Goal: Task Accomplishment & Management: Manage account settings

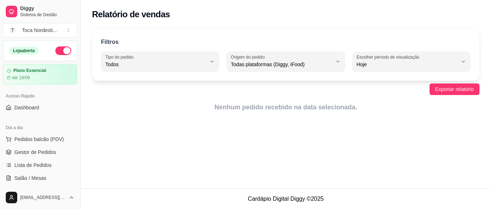
select select "ALL"
select select "0"
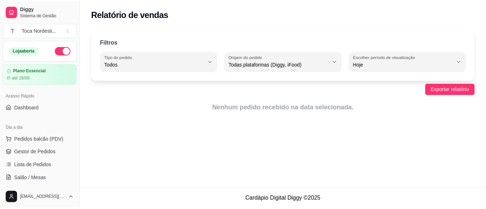
scroll to position [10, 0]
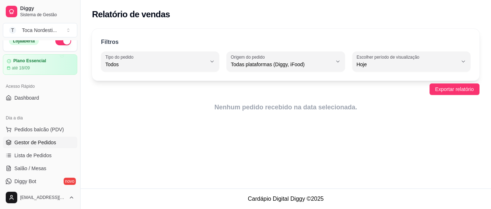
click at [35, 139] on span "Gestor de Pedidos" at bounding box center [35, 142] width 42 height 7
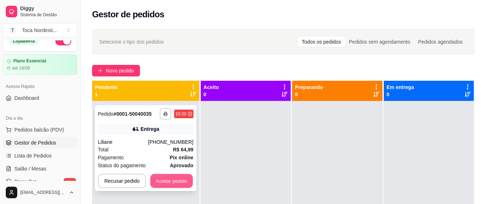
click at [183, 183] on button "Aceitar pedido" at bounding box center [171, 181] width 42 height 14
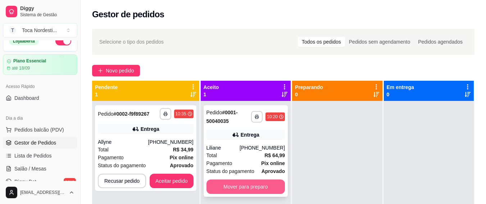
click at [232, 189] on button "Mover para preparo" at bounding box center [245, 186] width 78 height 14
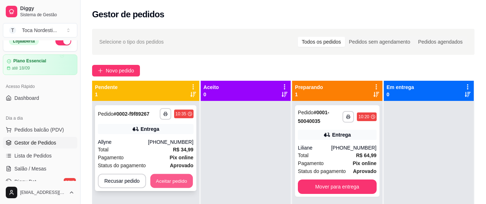
click at [182, 177] on button "Aceitar pedido" at bounding box center [171, 181] width 42 height 14
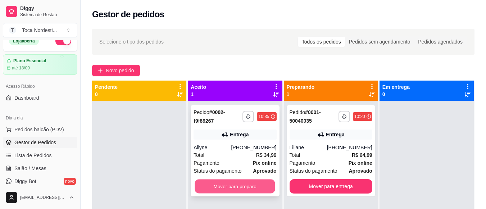
click at [204, 180] on button "Mover para preparo" at bounding box center [235, 186] width 80 height 14
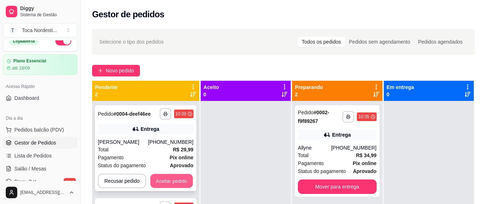
click at [165, 177] on button "Aceitar pedido" at bounding box center [171, 181] width 42 height 14
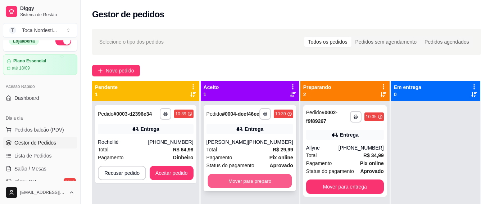
click at [215, 183] on button "Mover para preparo" at bounding box center [250, 181] width 84 height 14
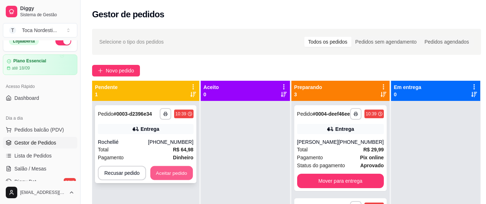
click at [183, 174] on button "Aceitar pedido" at bounding box center [171, 173] width 42 height 14
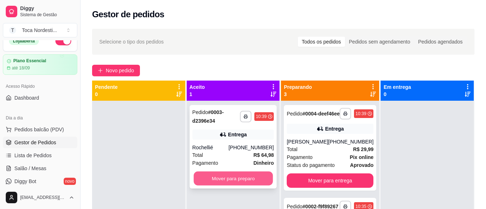
click at [203, 180] on button "Mover para preparo" at bounding box center [233, 179] width 79 height 14
click at [234, 180] on button "Mover para preparo" at bounding box center [233, 179] width 79 height 14
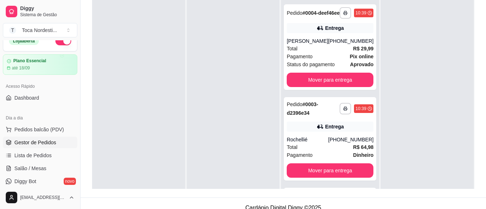
scroll to position [183, 0]
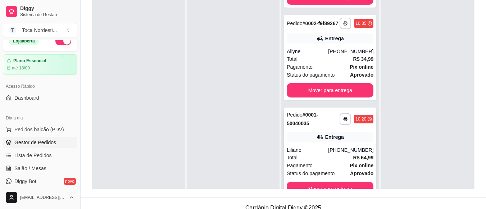
click at [333, 150] on div "[PHONE_NUMBER]" at bounding box center [350, 149] width 45 height 7
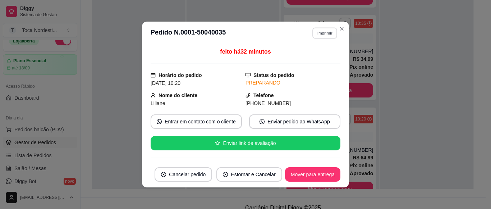
click at [319, 33] on button "Imprimir" at bounding box center [325, 32] width 25 height 11
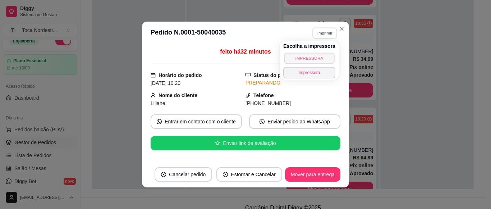
click at [318, 57] on button "IMPRESSORA" at bounding box center [309, 58] width 50 height 11
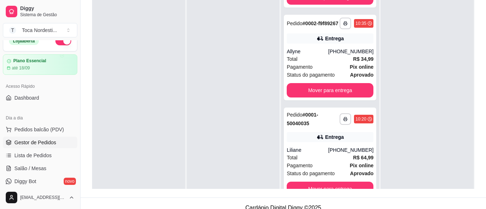
scroll to position [0, 0]
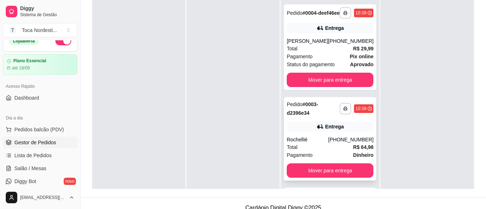
click at [308, 126] on div "**********" at bounding box center [330, 138] width 92 height 83
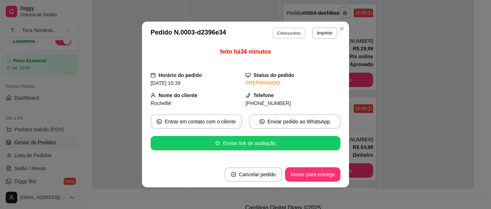
click at [287, 31] on button "Editar pedido" at bounding box center [289, 32] width 33 height 11
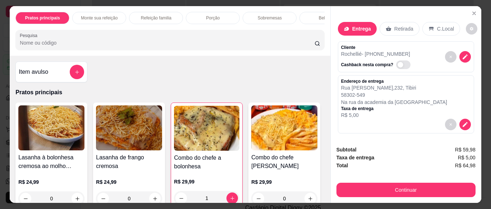
click at [144, 128] on img at bounding box center [129, 127] width 66 height 45
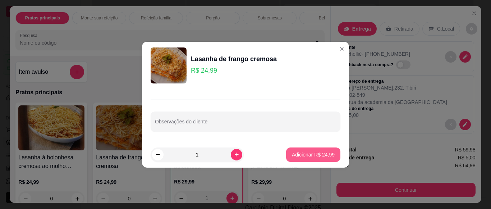
click at [320, 158] on p "Adicionar R$ 24,99" at bounding box center [313, 154] width 43 height 7
type input "1"
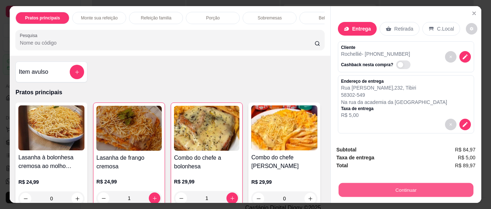
click at [376, 183] on button "Continuar" at bounding box center [405, 190] width 135 height 14
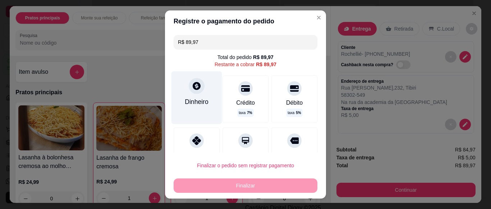
click at [192, 101] on div "Dinheiro" at bounding box center [197, 101] width 24 height 9
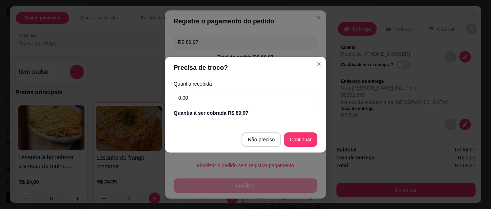
click at [238, 99] on input "0,00" at bounding box center [246, 98] width 144 height 14
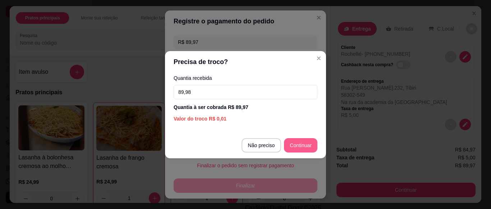
type input "89,98"
type input "R$ 0,00"
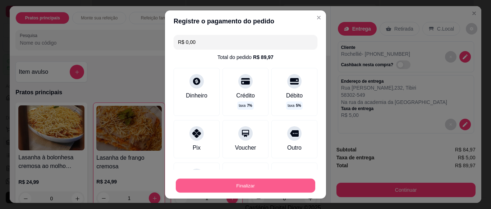
click at [262, 183] on button "Finalizar" at bounding box center [246, 186] width 140 height 14
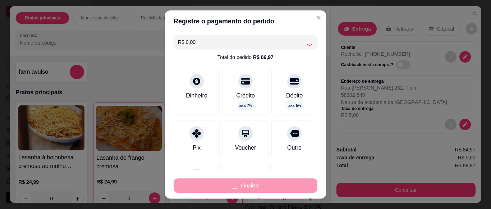
type input "0"
type input "-R$ 89,97"
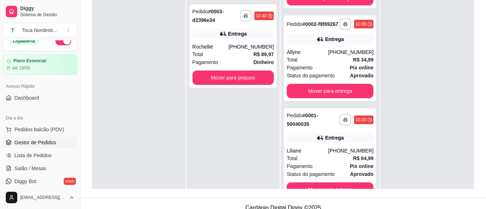
scroll to position [94, 0]
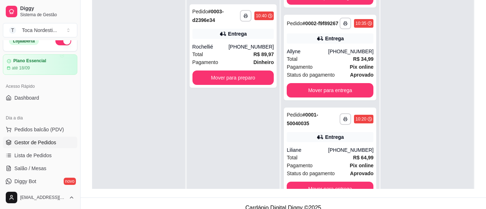
click at [368, 5] on div "**********" at bounding box center [330, 104] width 98 height 209
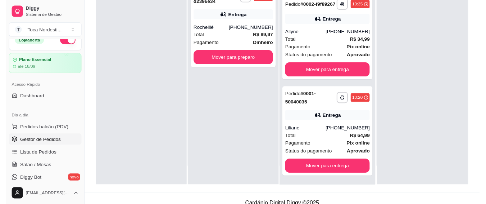
scroll to position [20, 0]
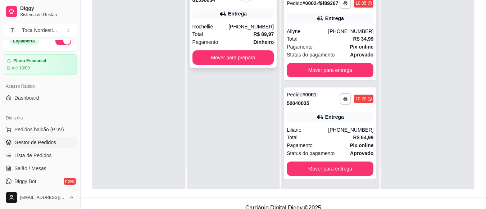
click at [249, 28] on div "[PHONE_NUMBER]" at bounding box center [250, 26] width 45 height 7
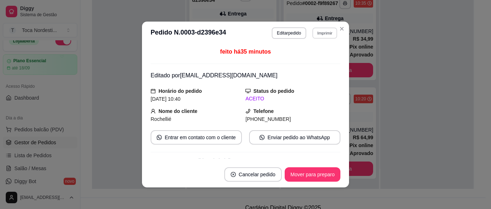
click at [318, 37] on button "Imprimir" at bounding box center [325, 32] width 25 height 11
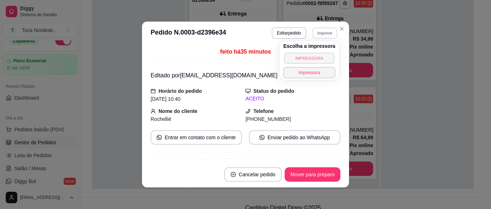
click at [318, 56] on button "IMPRESSORA" at bounding box center [309, 58] width 50 height 11
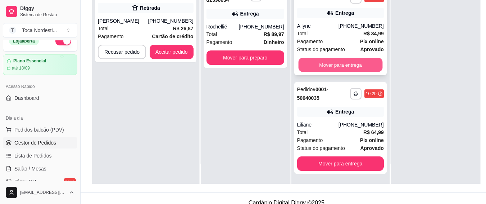
click at [339, 67] on button "Mover para entrega" at bounding box center [340, 65] width 84 height 14
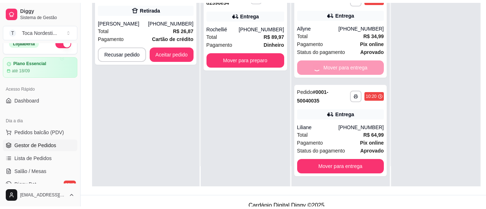
scroll to position [0, 0]
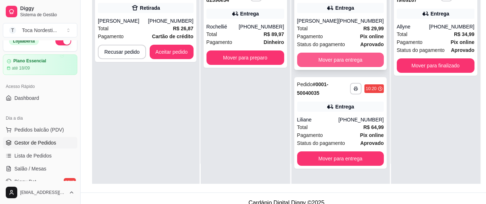
click at [348, 67] on button "Mover para entrega" at bounding box center [340, 60] width 87 height 14
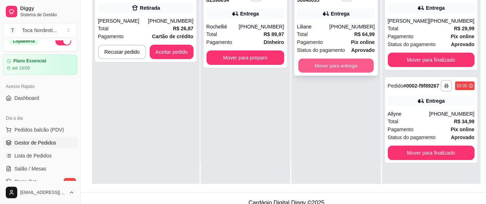
click at [357, 68] on button "Mover para entrega" at bounding box center [336, 66] width 76 height 14
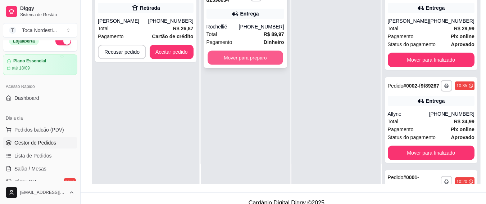
click at [262, 63] on button "Mover para preparo" at bounding box center [246, 58] width 76 height 14
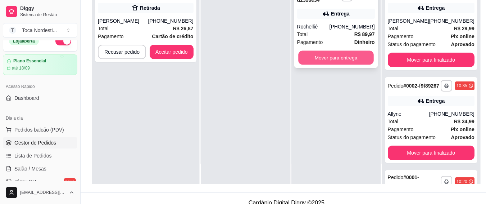
click at [308, 60] on button "Mover para entrega" at bounding box center [336, 58] width 76 height 14
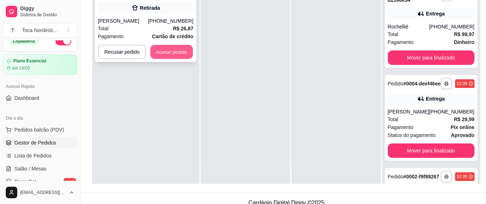
click at [175, 58] on button "Aceitar pedido" at bounding box center [171, 52] width 42 height 14
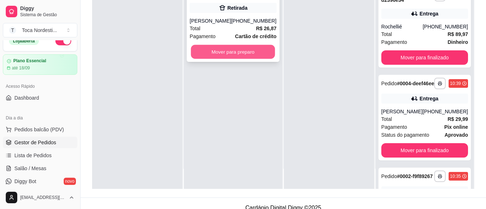
click at [219, 58] on button "Mover para preparo" at bounding box center [233, 52] width 84 height 14
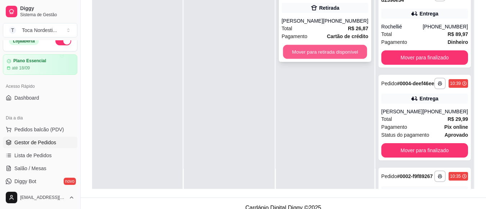
click at [302, 58] on button "Mover para retirada disponível" at bounding box center [325, 52] width 84 height 14
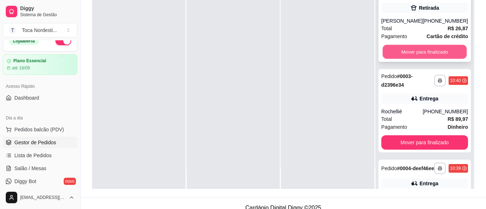
click at [424, 59] on button "Mover para finalizado" at bounding box center [424, 52] width 84 height 14
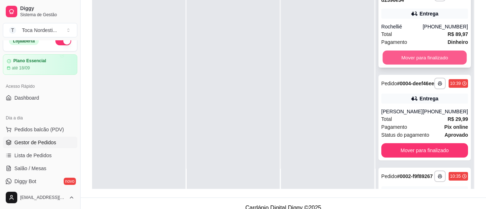
click at [430, 51] on button "Mover para finalizado" at bounding box center [424, 58] width 84 height 14
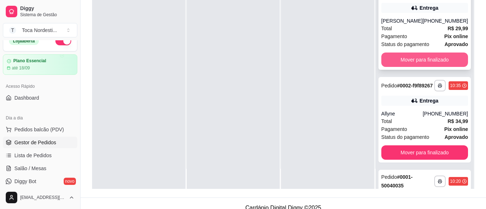
click at [430, 59] on button "Mover para finalizado" at bounding box center [424, 60] width 87 height 14
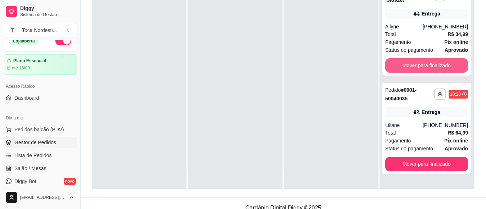
click at [430, 59] on button "Mover para finalizado" at bounding box center [426, 65] width 83 height 14
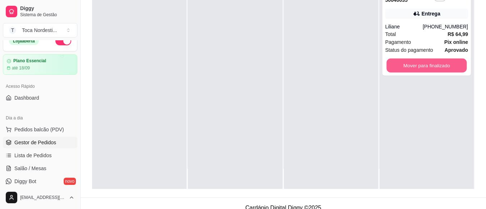
click at [430, 59] on button "Mover para finalizado" at bounding box center [426, 66] width 80 height 14
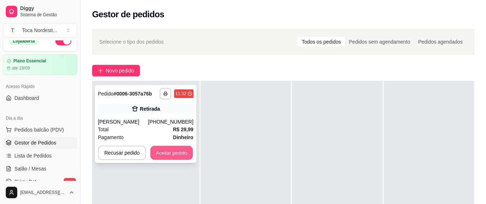
click at [181, 146] on button "Aceitar pedido" at bounding box center [171, 153] width 42 height 14
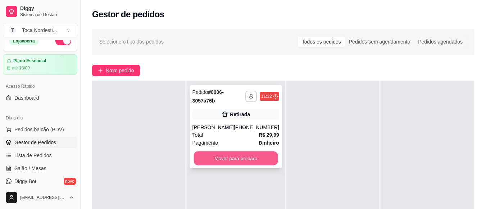
click at [207, 154] on button "Mover para preparo" at bounding box center [236, 158] width 84 height 14
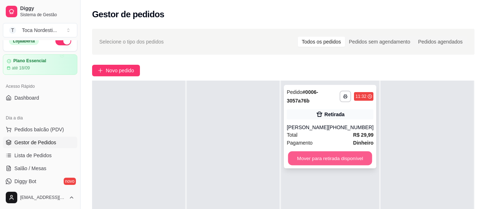
click at [335, 156] on button "Mover para retirada disponível" at bounding box center [330, 158] width 84 height 14
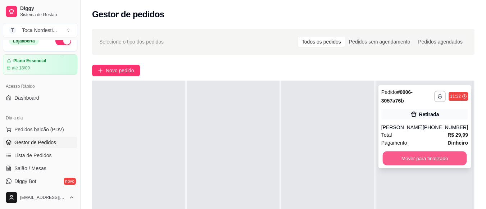
click at [450, 164] on button "Mover para finalizado" at bounding box center [424, 158] width 84 height 14
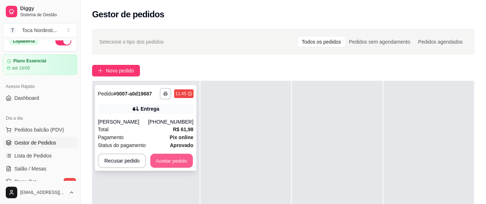
click at [179, 157] on button "Aceitar pedido" at bounding box center [171, 161] width 42 height 14
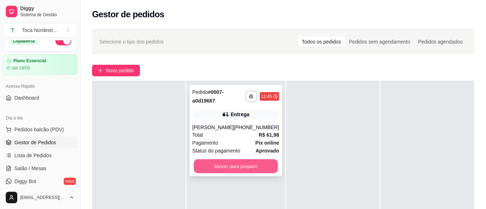
click at [210, 171] on button "Mover para preparo" at bounding box center [236, 166] width 84 height 14
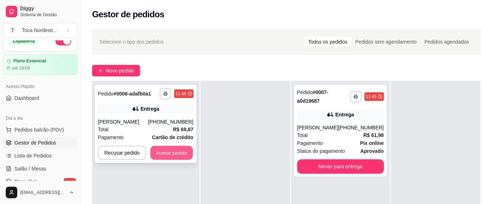
click at [183, 156] on button "Aceitar pedido" at bounding box center [171, 153] width 42 height 14
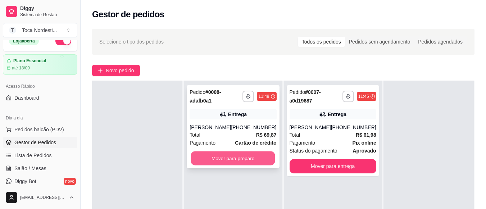
click at [264, 163] on button "Mover para preparo" at bounding box center [233, 158] width 84 height 14
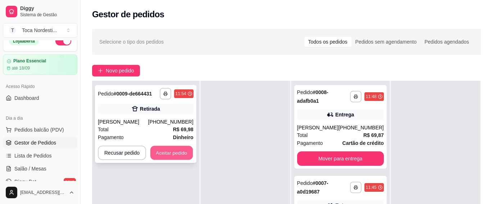
click at [189, 152] on button "Aceitar pedido" at bounding box center [171, 153] width 42 height 14
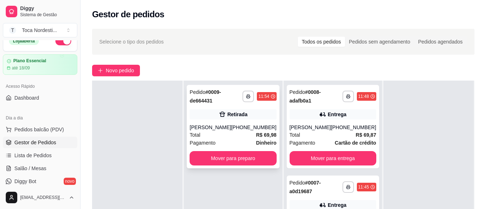
click at [210, 165] on div "**********" at bounding box center [233, 126] width 92 height 83
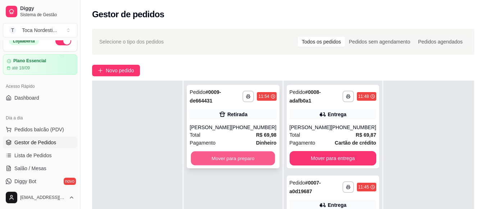
click at [250, 158] on button "Mover para preparo" at bounding box center [233, 158] width 84 height 14
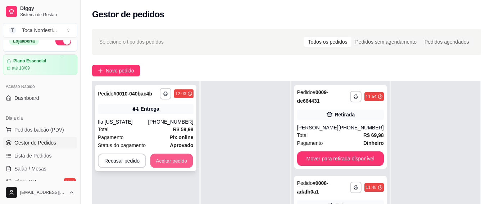
click at [162, 167] on button "Aceitar pedido" at bounding box center [171, 161] width 42 height 14
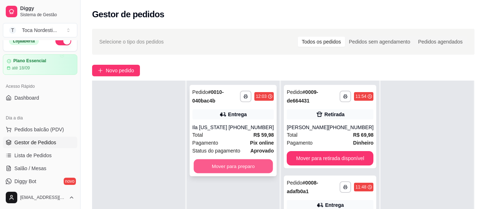
click at [245, 167] on button "Mover para preparo" at bounding box center [233, 166] width 79 height 14
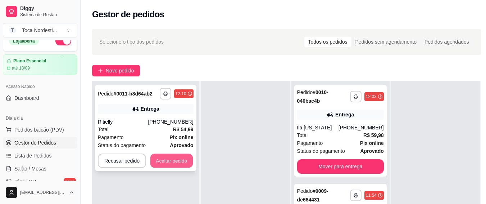
click at [186, 163] on button "Aceitar pedido" at bounding box center [171, 161] width 42 height 14
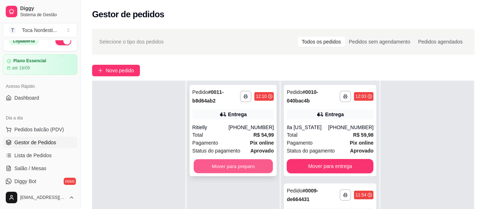
click at [263, 165] on button "Mover para preparo" at bounding box center [233, 166] width 79 height 14
click at [263, 165] on div "Mover para preparo" at bounding box center [233, 166] width 82 height 14
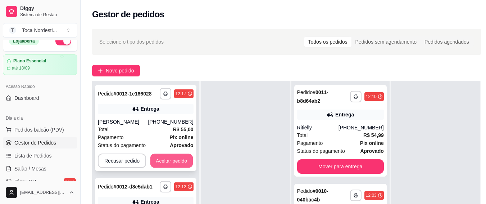
click at [173, 161] on button "Aceitar pedido" at bounding box center [171, 161] width 42 height 14
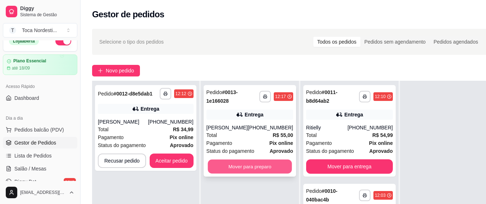
click at [217, 168] on button "Mover para preparo" at bounding box center [250, 166] width 84 height 14
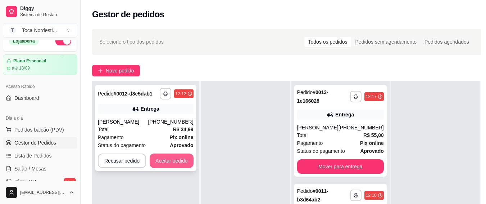
click at [182, 164] on button "Aceitar pedido" at bounding box center [172, 160] width 44 height 14
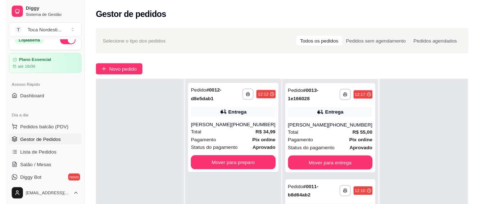
scroll to position [183, 0]
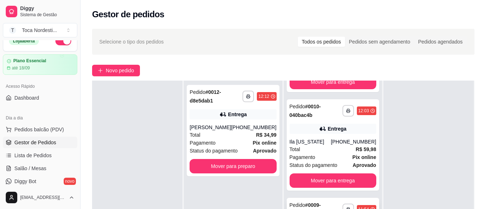
click at [322, 203] on div "Pedido # 0009-de664431" at bounding box center [316, 209] width 53 height 17
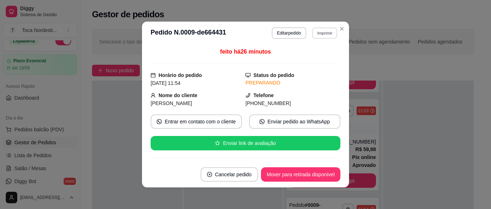
click at [322, 31] on button "Imprimir" at bounding box center [325, 32] width 25 height 11
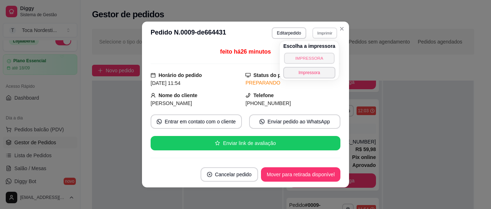
click at [318, 58] on button "IMPRESSORA" at bounding box center [309, 58] width 50 height 11
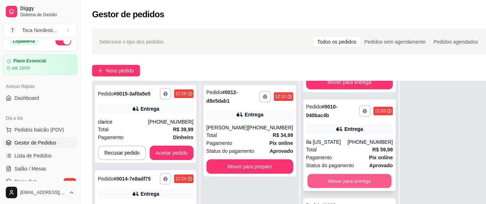
click at [323, 183] on button "Mover para entrega" at bounding box center [349, 181] width 84 height 14
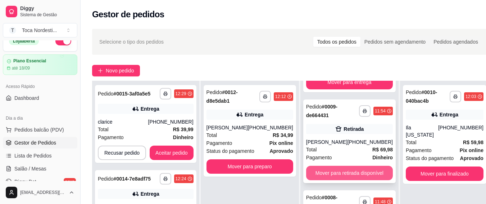
click at [344, 175] on button "Mover para retirada disponível" at bounding box center [349, 172] width 87 height 14
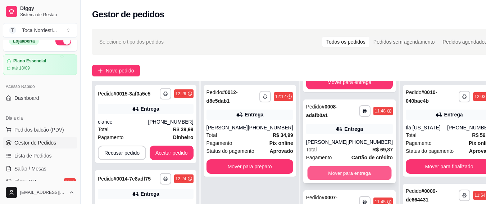
click at [351, 178] on button "Mover para entrega" at bounding box center [349, 173] width 84 height 14
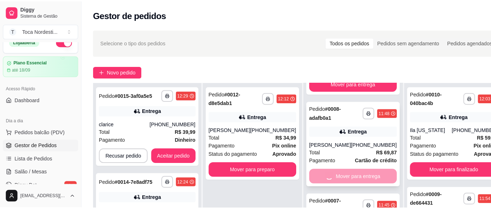
scroll to position [94, 0]
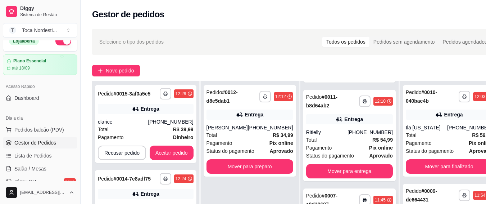
click at [350, 192] on div "**********" at bounding box center [349, 199] width 87 height 17
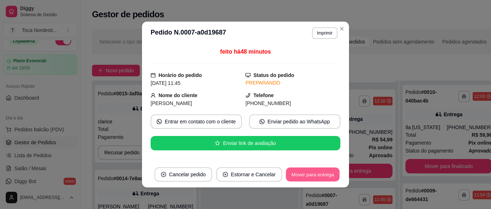
click at [314, 171] on button "Mover para entrega" at bounding box center [313, 175] width 54 height 14
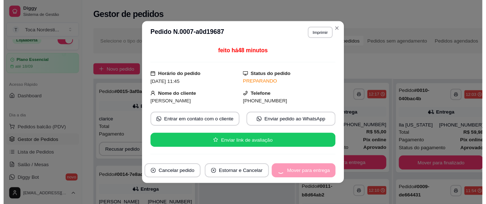
scroll to position [0, 0]
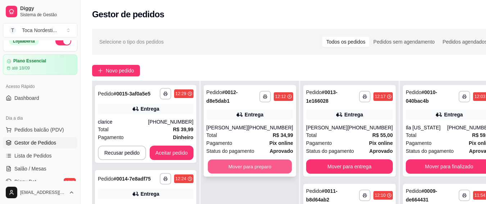
click at [228, 167] on button "Mover para preparo" at bounding box center [250, 166] width 84 height 14
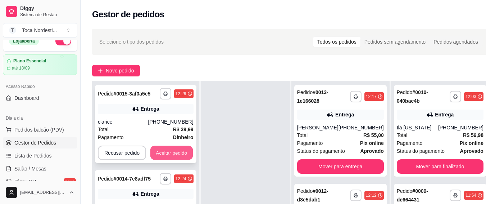
click at [187, 153] on button "Aceitar pedido" at bounding box center [171, 153] width 42 height 14
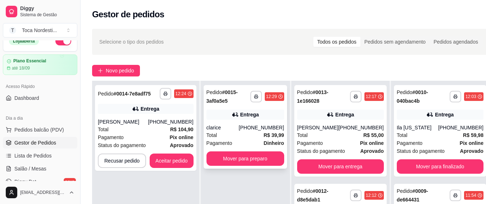
click at [217, 166] on div "**********" at bounding box center [245, 126] width 83 height 83
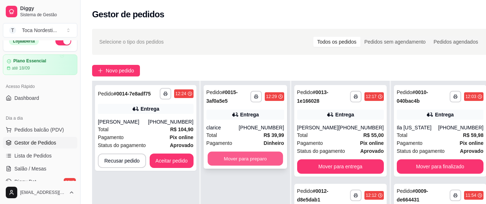
click at [270, 151] on button "Mover para preparo" at bounding box center [246, 158] width 76 height 14
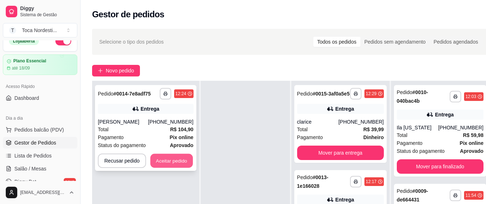
click at [186, 159] on button "Aceitar pedido" at bounding box center [171, 161] width 42 height 14
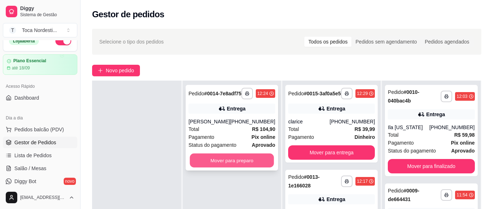
click at [238, 165] on button "Mover para preparo" at bounding box center [232, 161] width 84 height 14
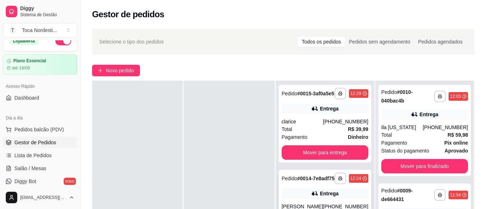
click at [326, 183] on div "Pedido # 0014-7e8adf75" at bounding box center [308, 178] width 53 height 9
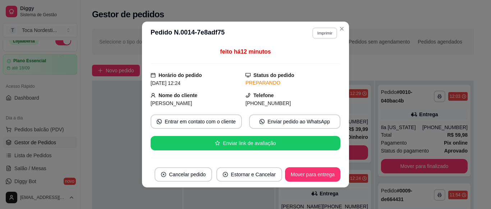
click at [317, 36] on button "Imprimir" at bounding box center [325, 32] width 25 height 11
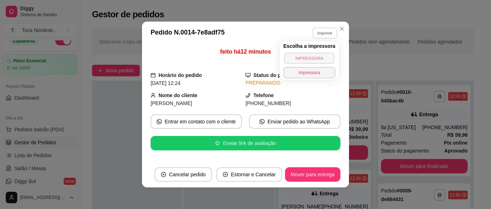
click at [316, 58] on button "IMPRESSORA" at bounding box center [309, 58] width 50 height 11
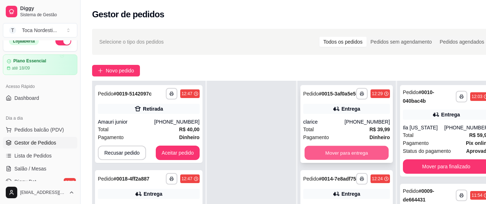
click at [326, 159] on button "Mover para entrega" at bounding box center [346, 153] width 84 height 14
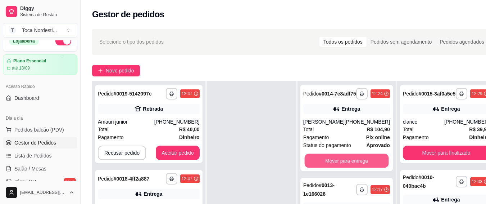
click at [326, 159] on button "Mover para entrega" at bounding box center [346, 161] width 84 height 14
click at [326, 164] on button "Mover para entrega" at bounding box center [346, 161] width 84 height 14
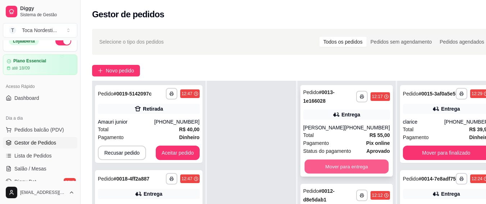
click at [330, 165] on button "Mover para entrega" at bounding box center [346, 166] width 84 height 14
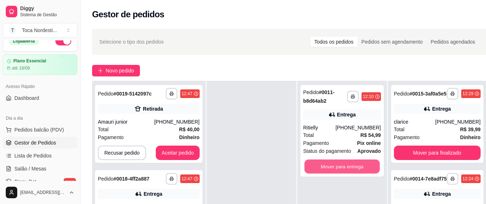
click at [330, 165] on button "Mover para entrega" at bounding box center [342, 166] width 76 height 14
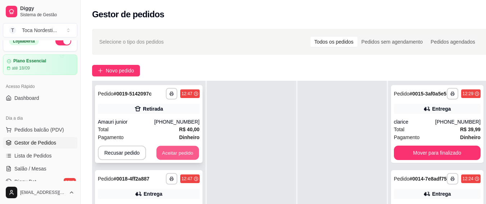
click at [173, 151] on button "Aceitar pedido" at bounding box center [177, 153] width 42 height 14
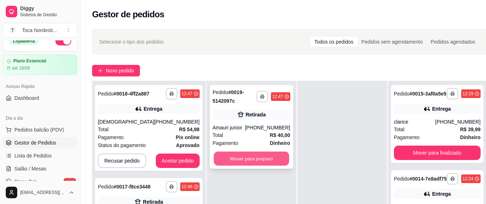
click at [227, 154] on button "Mover para preparo" at bounding box center [252, 158] width 76 height 14
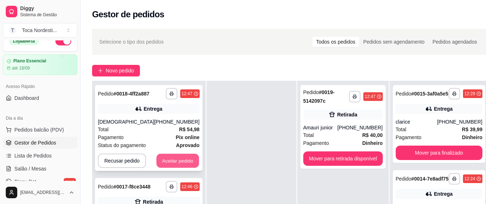
click at [187, 154] on button "Aceitar pedido" at bounding box center [177, 161] width 42 height 14
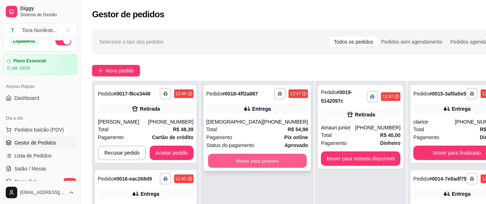
click at [218, 162] on button "Mover para preparo" at bounding box center [257, 161] width 99 height 14
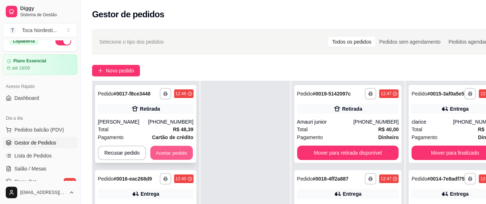
click at [187, 153] on button "Aceitar pedido" at bounding box center [171, 153] width 42 height 14
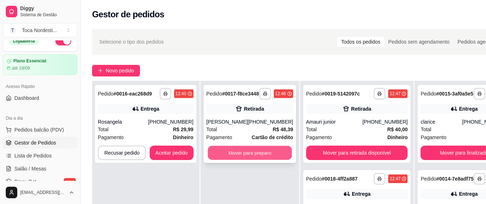
click at [212, 158] on button "Mover para preparo" at bounding box center [250, 153] width 84 height 14
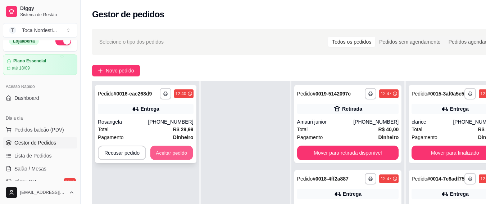
click at [163, 146] on button "Aceitar pedido" at bounding box center [171, 153] width 42 height 14
click at [186, 150] on button "Aceitar pedido" at bounding box center [171, 153] width 42 height 14
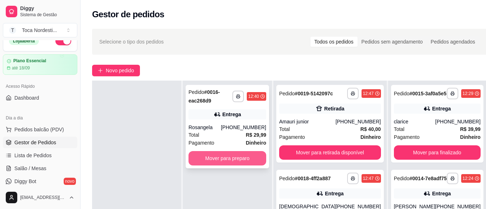
click at [215, 155] on button "Mover para preparo" at bounding box center [227, 158] width 78 height 14
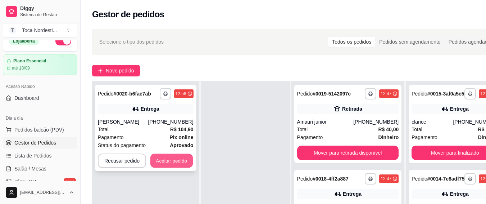
click at [171, 159] on button "Aceitar pedido" at bounding box center [171, 161] width 42 height 14
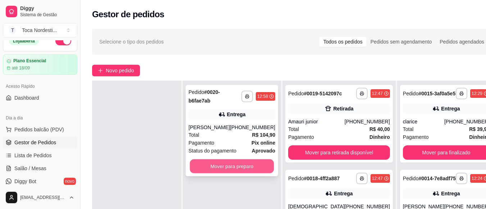
click at [204, 160] on button "Mover para preparo" at bounding box center [232, 166] width 84 height 14
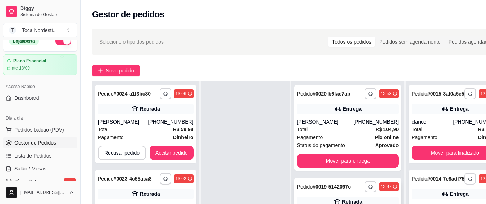
click at [322, 189] on strong "# 0019-5142097c" at bounding box center [332, 186] width 38 height 6
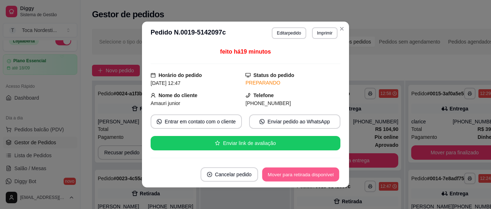
click at [327, 179] on button "Mover para retirada disponível" at bounding box center [300, 175] width 77 height 14
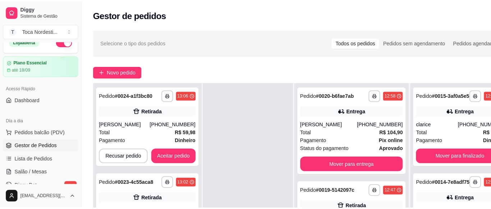
scroll to position [183, 0]
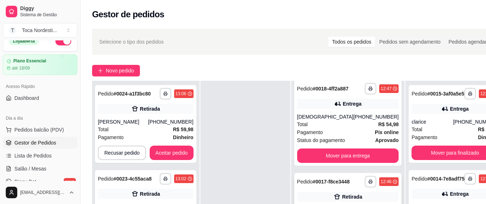
click at [345, 186] on div "Pedido # 0017-f8ce3448" at bounding box center [323, 181] width 53 height 9
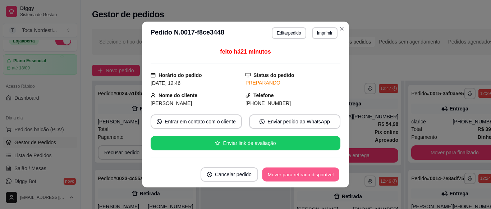
click at [323, 168] on button "Mover para retirada disponível" at bounding box center [300, 175] width 77 height 14
click at [327, 176] on button "Mover para retirada disponível" at bounding box center [300, 175] width 77 height 14
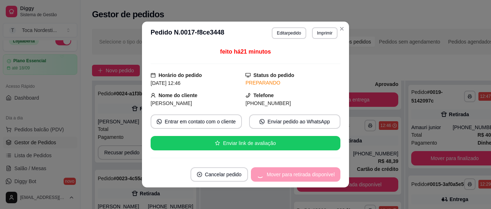
scroll to position [92, 0]
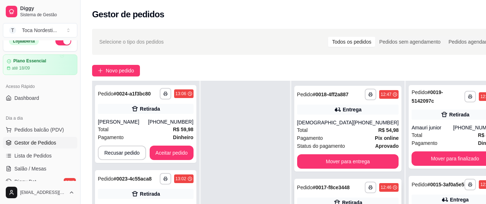
click at [321, 190] on strong "# 0017-f8ce3448" at bounding box center [331, 187] width 37 height 6
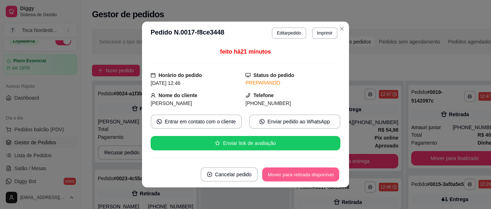
click at [322, 176] on button "Mover para retirada disponível" at bounding box center [300, 175] width 77 height 14
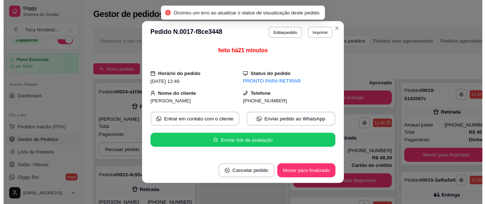
scroll to position [86, 0]
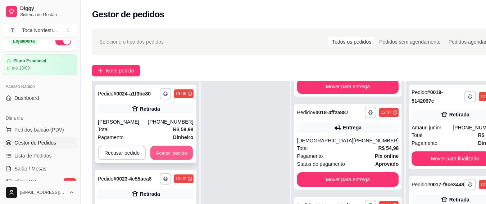
click at [183, 153] on button "Aceitar pedido" at bounding box center [171, 153] width 42 height 14
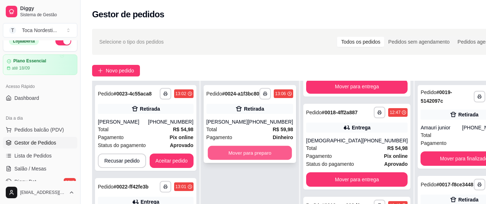
click at [238, 155] on button "Mover para preparo" at bounding box center [250, 153] width 84 height 14
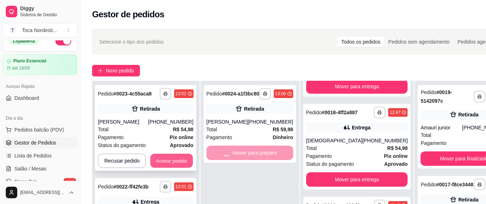
click at [186, 159] on button "Aceitar pedido" at bounding box center [171, 161] width 42 height 14
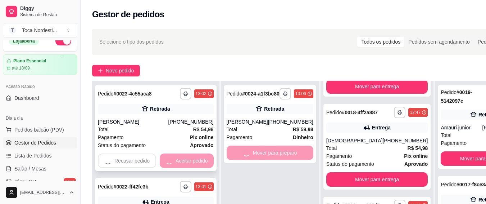
scroll to position [177, 0]
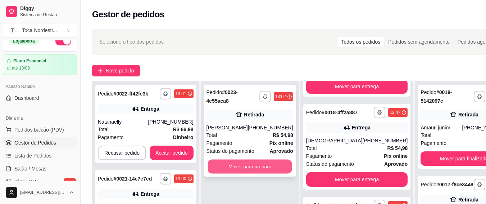
click at [237, 165] on button "Mover para preparo" at bounding box center [250, 166] width 84 height 14
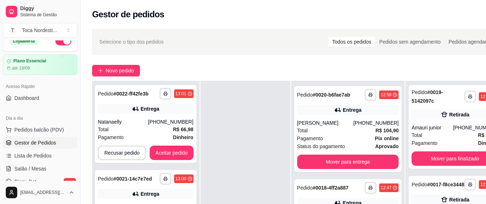
scroll to position [275, 0]
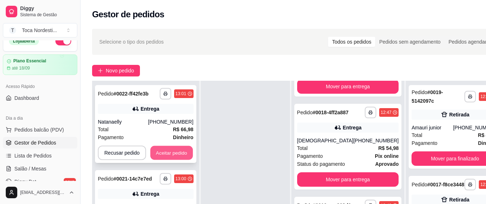
click at [174, 155] on button "Aceitar pedido" at bounding box center [171, 153] width 42 height 14
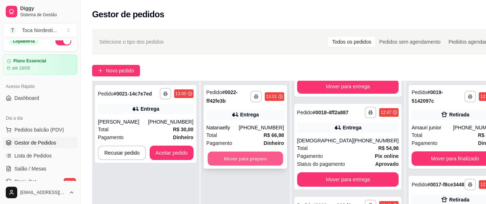
click at [216, 151] on button "Mover para preparo" at bounding box center [246, 158] width 76 height 14
click at [242, 158] on button "Mover para preparo" at bounding box center [246, 158] width 76 height 14
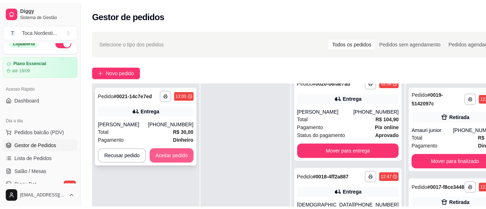
scroll to position [366, 0]
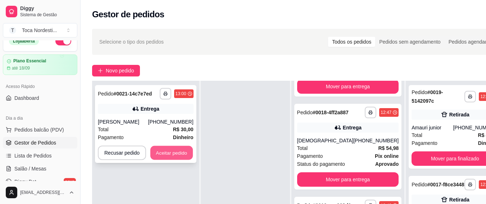
click at [167, 150] on button "Aceitar pedido" at bounding box center [171, 153] width 42 height 14
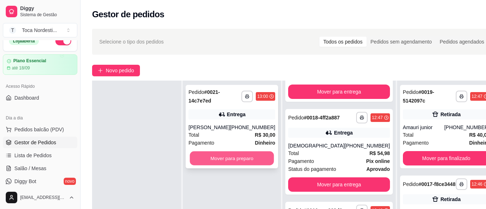
click at [207, 152] on button "Mover para preparo" at bounding box center [232, 158] width 84 height 14
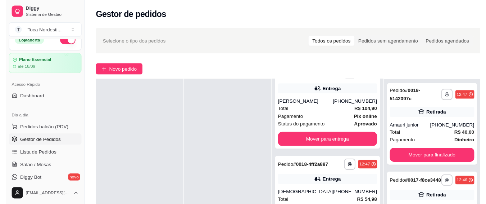
scroll to position [456, 0]
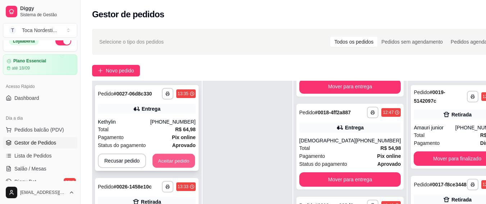
click at [164, 156] on button "Aceitar pedido" at bounding box center [174, 161] width 42 height 14
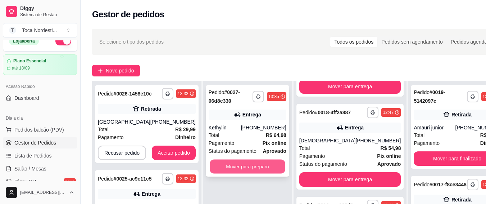
click at [219, 165] on button "Mover para preparo" at bounding box center [248, 166] width 76 height 14
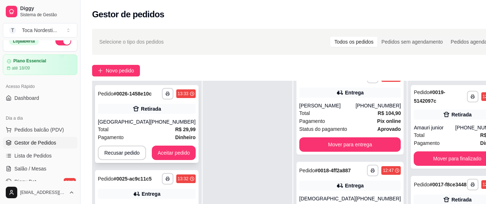
scroll to position [555, 0]
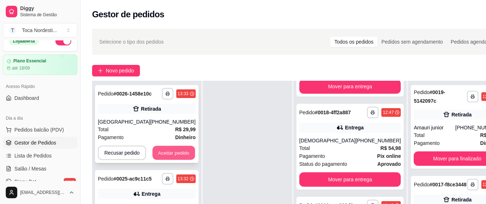
click at [185, 154] on button "Aceitar pedido" at bounding box center [174, 153] width 42 height 14
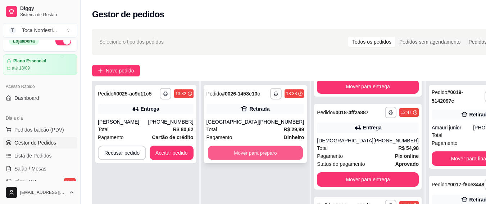
click at [222, 156] on button "Mover para preparo" at bounding box center [255, 153] width 95 height 14
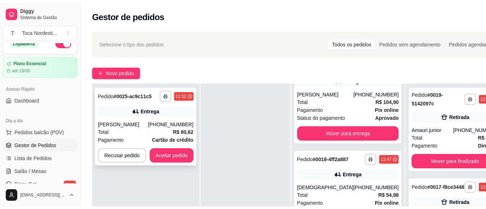
scroll to position [646, 0]
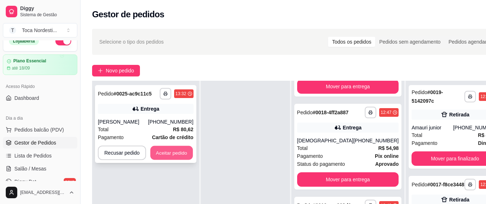
click at [160, 153] on button "Aceitar pedido" at bounding box center [171, 153] width 42 height 14
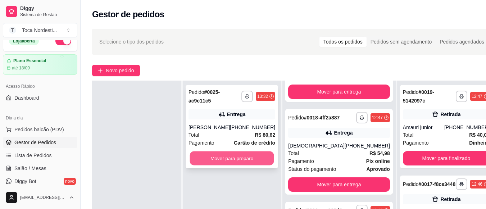
click at [213, 161] on button "Mover para preparo" at bounding box center [232, 158] width 84 height 14
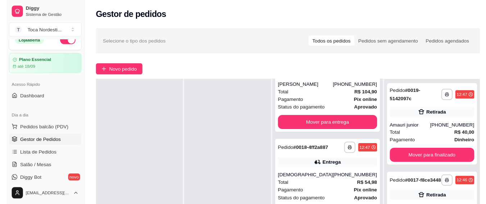
scroll to position [736, 0]
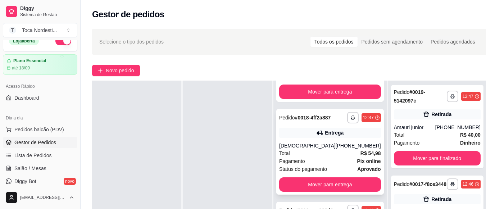
click at [321, 131] on div "Entrega" at bounding box center [330, 133] width 102 height 10
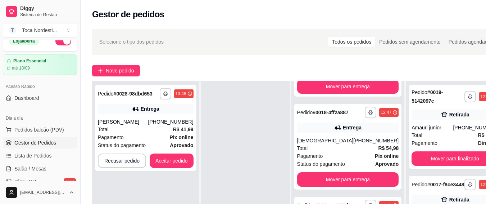
scroll to position [554, 0]
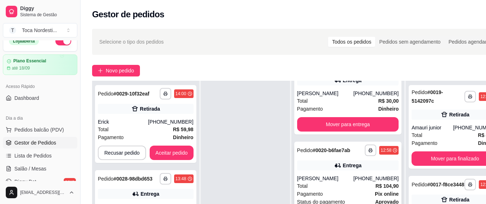
click at [331, 154] on div "Pedido # 0020-b6fae7ab" at bounding box center [323, 150] width 53 height 9
click at [326, 153] on strong "# 0020-b6fae7ab" at bounding box center [331, 150] width 37 height 6
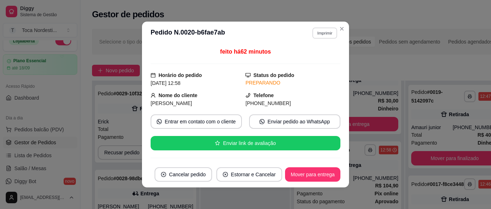
click at [316, 32] on button "Imprimir" at bounding box center [325, 32] width 25 height 11
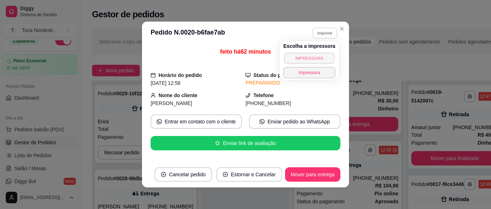
click at [317, 59] on button "IMPRESSORA" at bounding box center [309, 58] width 50 height 11
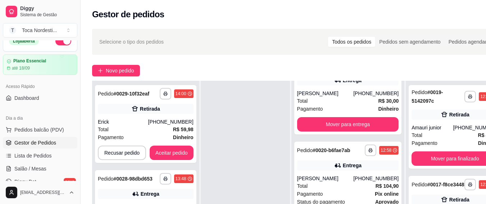
click at [55, 44] on button "button" at bounding box center [63, 41] width 16 height 9
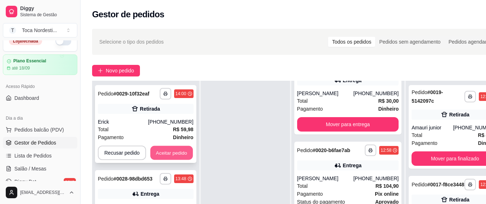
click at [168, 148] on button "Aceitar pedido" at bounding box center [171, 153] width 42 height 14
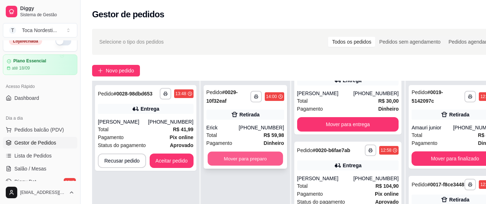
click at [211, 161] on button "Mover para preparo" at bounding box center [246, 158] width 76 height 14
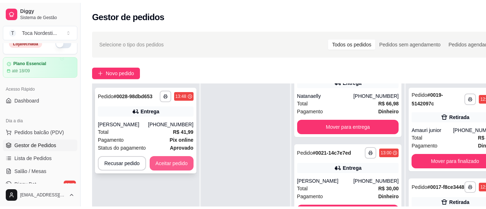
scroll to position [644, 0]
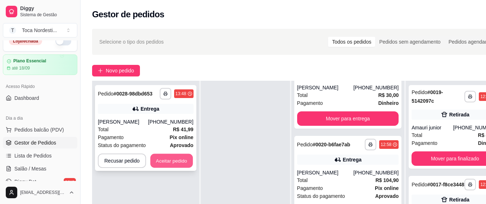
click at [182, 162] on button "Aceitar pedido" at bounding box center [171, 161] width 42 height 14
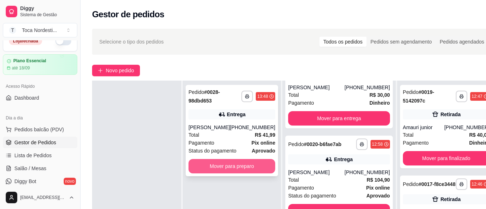
click at [217, 165] on button "Mover para preparo" at bounding box center [231, 166] width 87 height 14
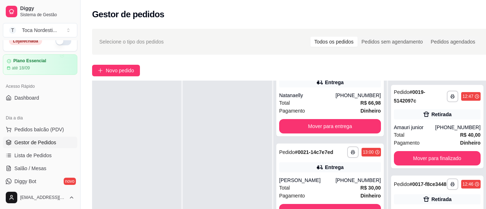
scroll to position [743, 0]
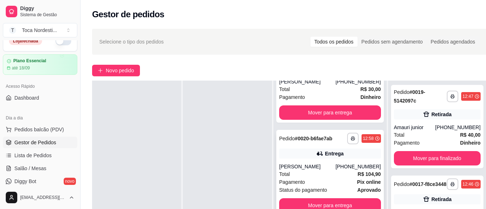
click at [303, 141] on strong "# 0020-b6fae7ab" at bounding box center [313, 139] width 37 height 6
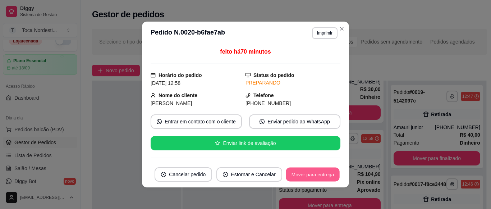
click at [327, 175] on button "Mover para entrega" at bounding box center [313, 175] width 54 height 14
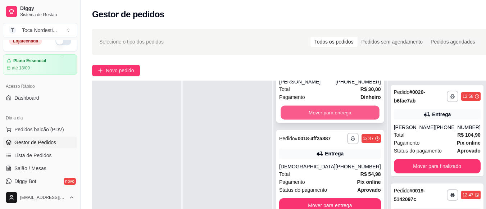
click at [312, 120] on button "Mover para entrega" at bounding box center [330, 113] width 99 height 14
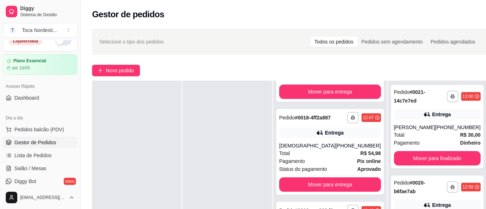
scroll to position [736, 0]
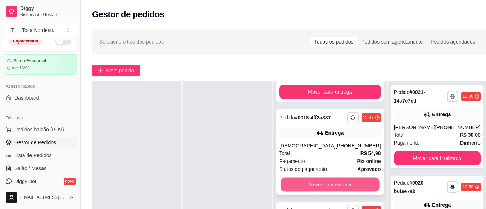
click at [320, 179] on button "Mover para entrega" at bounding box center [330, 185] width 99 height 14
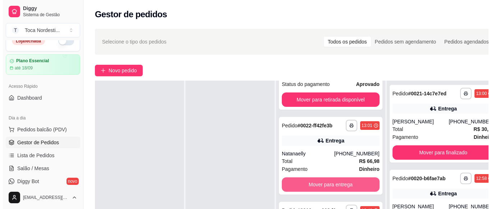
scroll to position [638, 0]
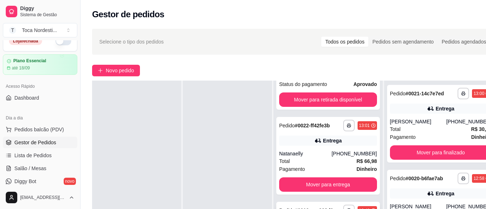
click at [319, 206] on div "Pedido # 0016-eac268d9" at bounding box center [306, 210] width 54 height 9
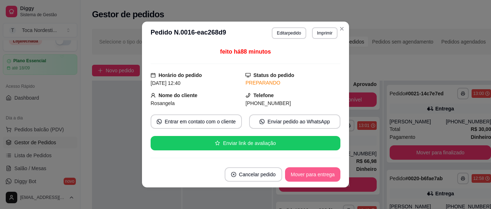
click at [328, 176] on button "Mover para entrega" at bounding box center [312, 174] width 55 height 14
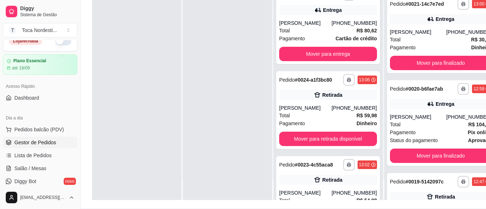
scroll to position [110, 0]
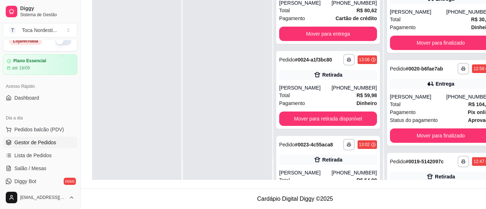
click at [375, 153] on div "**********" at bounding box center [328, 65] width 110 height 229
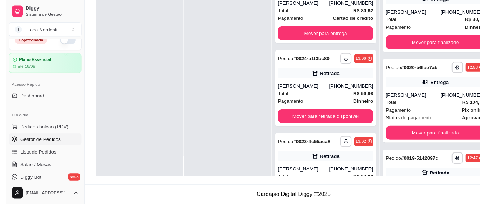
scroll to position [547, 0]
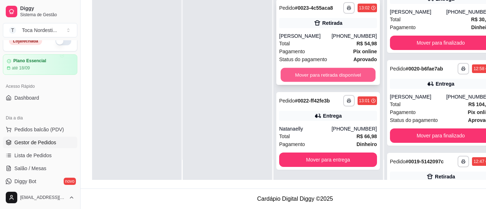
click at [353, 68] on button "Mover para retirada disponível" at bounding box center [328, 75] width 95 height 14
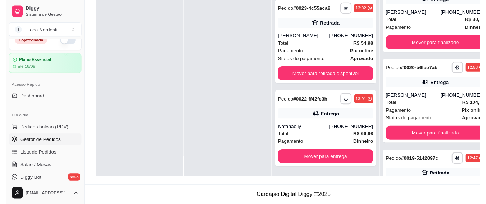
scroll to position [364, 0]
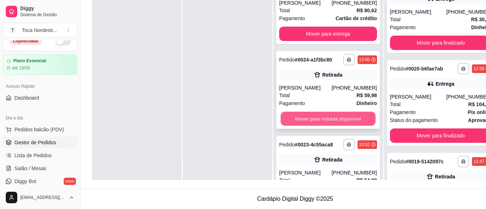
click at [336, 126] on button "Mover para retirada disponível" at bounding box center [328, 119] width 95 height 14
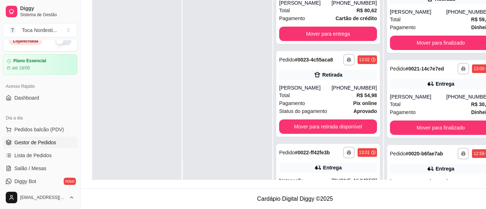
scroll to position [358, 0]
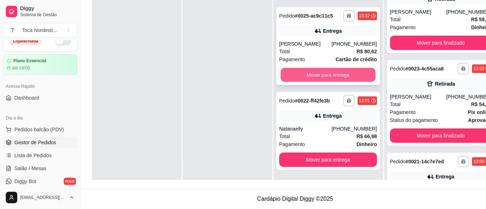
click at [344, 70] on button "Mover para entrega" at bounding box center [328, 75] width 95 height 14
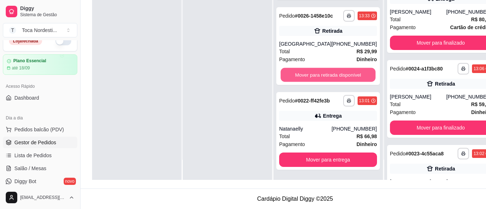
click at [355, 69] on button "Mover para retirada disponível" at bounding box center [328, 75] width 95 height 14
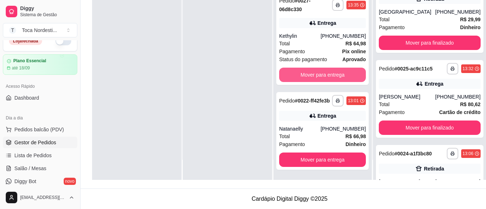
scroll to position [177, 0]
click at [355, 69] on button "Mover para entrega" at bounding box center [323, 75] width 84 height 14
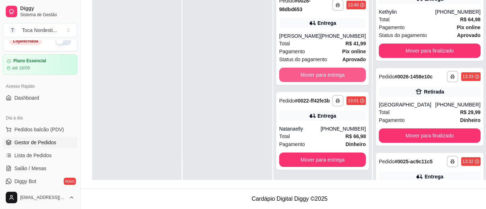
scroll to position [78, 0]
click at [355, 69] on button "Mover para entrega" at bounding box center [323, 75] width 84 height 14
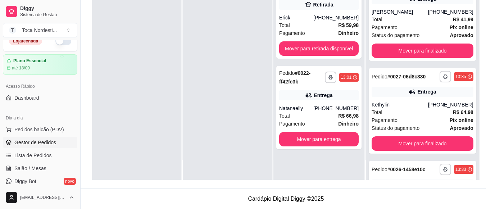
scroll to position [0, 0]
click at [353, 52] on button "Mover para retirada disponível" at bounding box center [318, 49] width 77 height 14
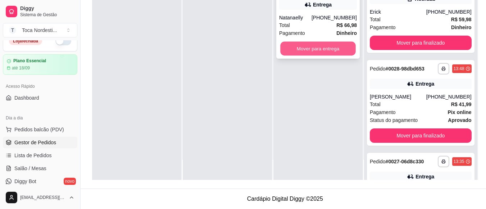
click at [353, 43] on button "Mover para entrega" at bounding box center [318, 49] width 76 height 14
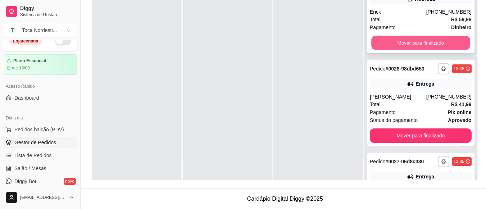
click at [441, 42] on button "Mover para finalizado" at bounding box center [420, 43] width 99 height 14
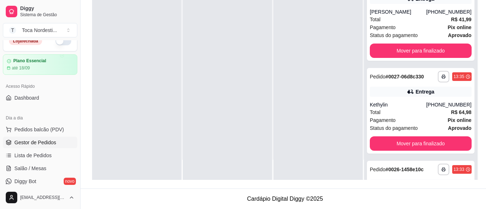
click at [437, 49] on div "**********" at bounding box center [421, 18] width 108 height 86
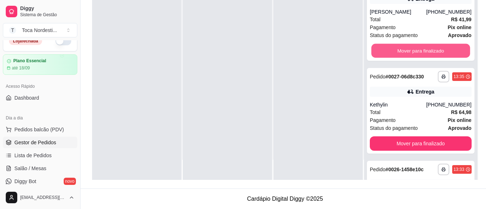
click at [436, 52] on button "Mover para finalizado" at bounding box center [420, 51] width 99 height 14
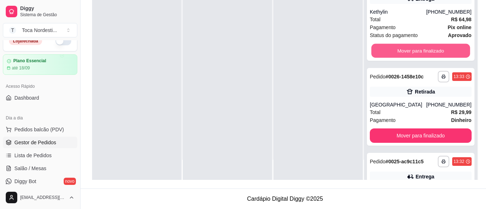
click at [436, 52] on button "Mover para finalizado" at bounding box center [420, 51] width 99 height 14
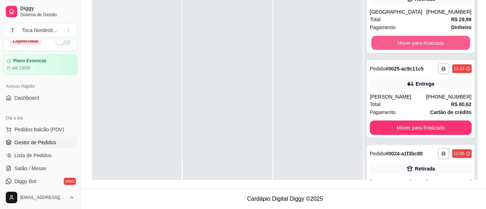
click at [436, 50] on button "Mover para finalizado" at bounding box center [420, 43] width 99 height 14
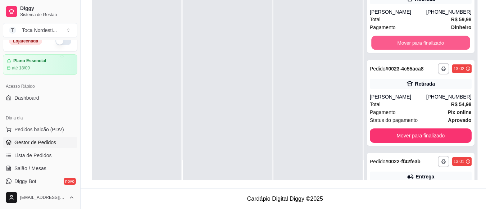
click at [436, 50] on button "Mover para finalizado" at bounding box center [420, 43] width 99 height 14
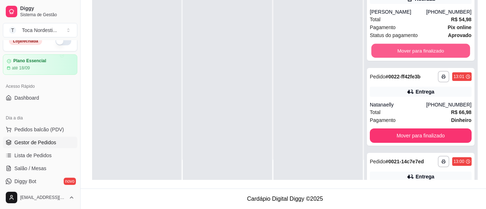
click at [436, 52] on button "Mover para finalizado" at bounding box center [420, 51] width 99 height 14
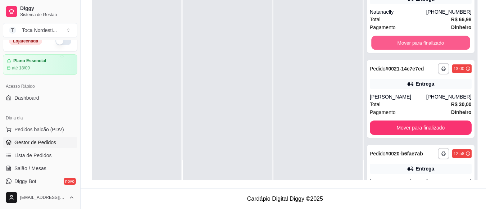
click at [436, 50] on button "Mover para finalizado" at bounding box center [420, 43] width 99 height 14
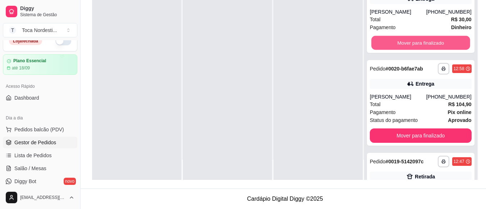
click at [436, 50] on button "Mover para finalizado" at bounding box center [420, 43] width 99 height 14
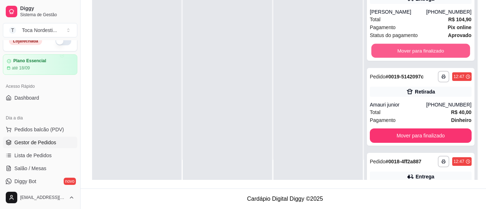
click at [436, 52] on button "Mover para finalizado" at bounding box center [420, 51] width 99 height 14
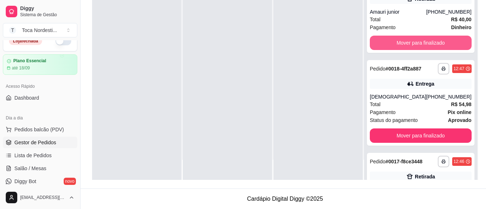
click at [436, 50] on button "Mover para finalizado" at bounding box center [421, 43] width 102 height 14
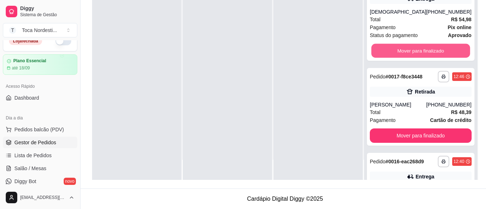
click at [436, 52] on button "Mover para finalizado" at bounding box center [420, 51] width 99 height 14
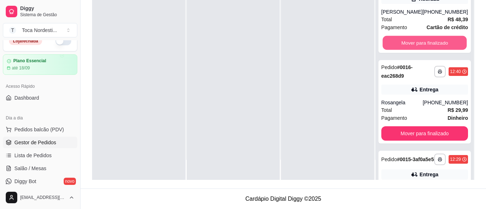
click at [436, 50] on button "Mover para finalizado" at bounding box center [424, 43] width 84 height 14
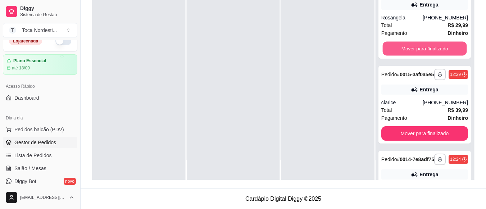
click at [436, 52] on button "Mover para finalizado" at bounding box center [424, 49] width 84 height 14
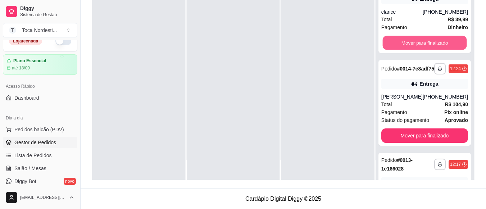
click at [436, 50] on button "Mover para finalizado" at bounding box center [424, 43] width 84 height 14
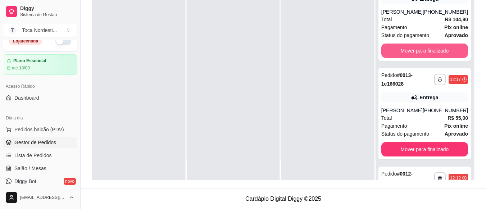
click at [436, 52] on button "Mover para finalizado" at bounding box center [424, 51] width 87 height 14
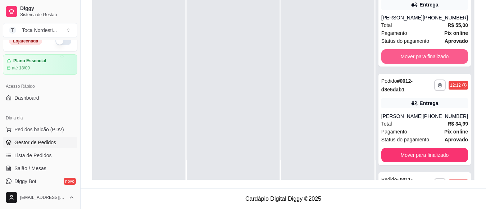
click at [436, 52] on button "Mover para finalizado" at bounding box center [424, 56] width 87 height 14
click at [436, 52] on button "Mover para finalizado" at bounding box center [424, 57] width 84 height 14
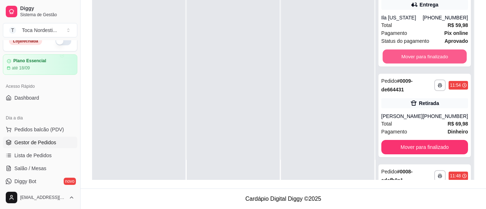
click at [436, 52] on button "Mover para finalizado" at bounding box center [424, 57] width 84 height 14
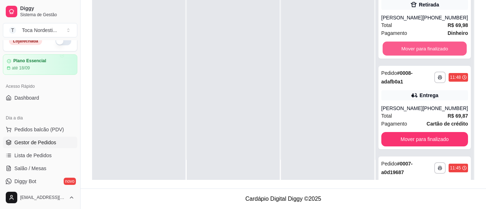
click at [436, 52] on button "Mover para finalizado" at bounding box center [424, 49] width 84 height 14
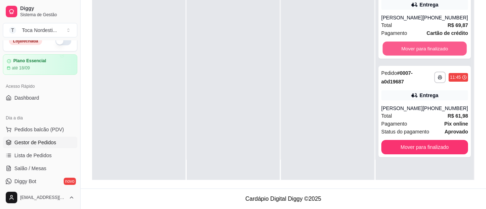
click at [436, 52] on button "Mover para finalizado" at bounding box center [424, 49] width 84 height 14
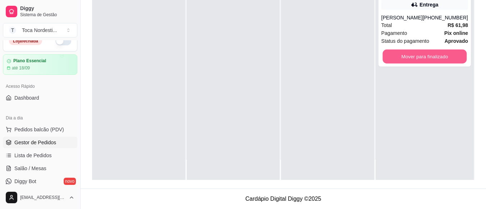
click at [436, 52] on button "Mover para finalizado" at bounding box center [424, 57] width 84 height 14
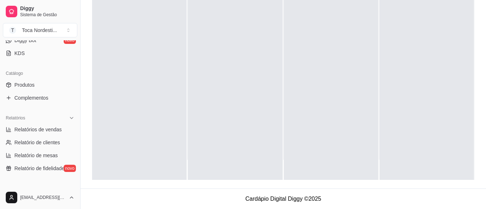
scroll to position [154, 0]
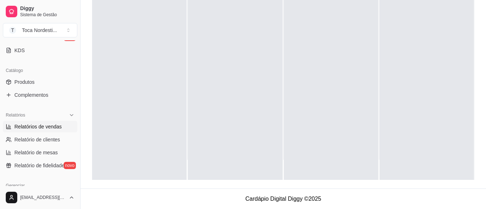
click at [52, 124] on span "Relatórios de vendas" at bounding box center [37, 126] width 47 height 7
select select "ALL"
select select "0"
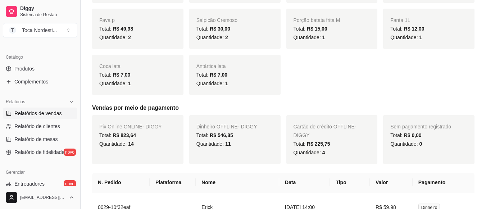
scroll to position [168, 0]
click at [3, 106] on link "Relatórios de vendas" at bounding box center [40, 112] width 74 height 12
